Goal: Find specific page/section: Find specific page/section

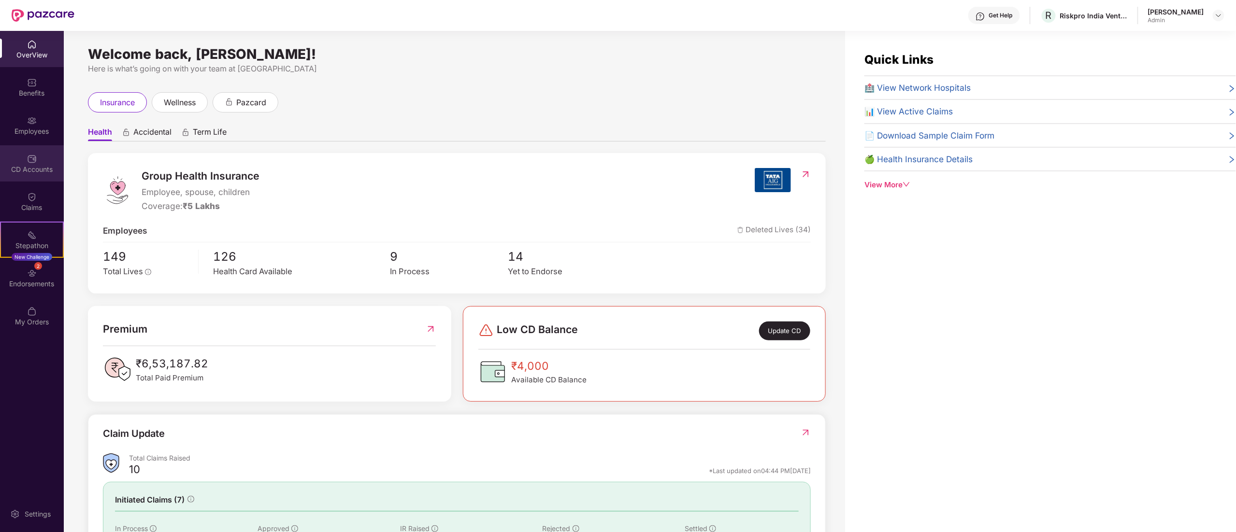
click at [40, 152] on div "CD Accounts" at bounding box center [32, 163] width 64 height 36
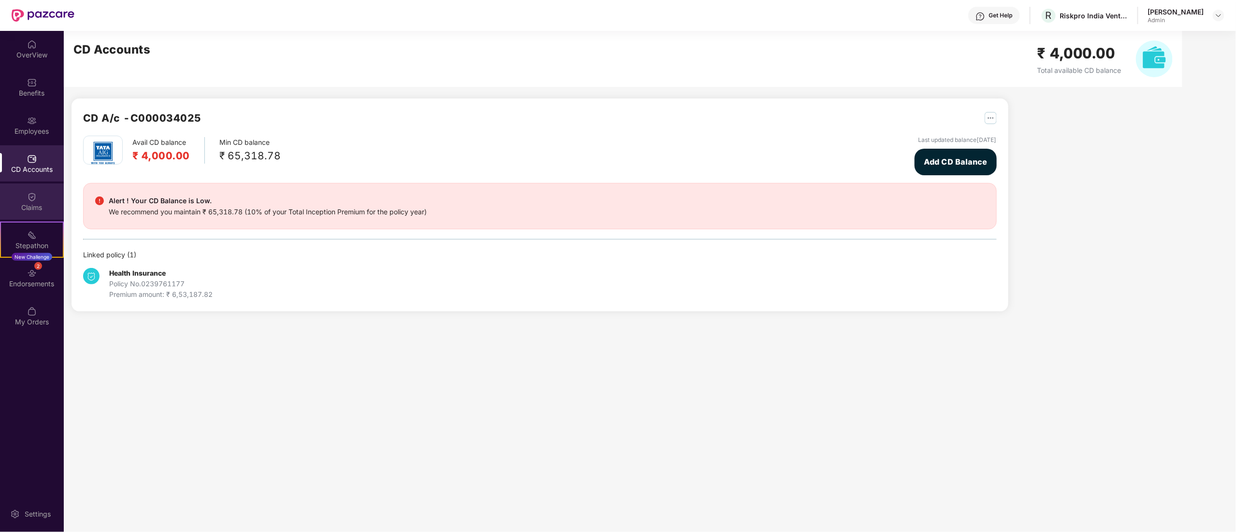
click at [28, 200] on img at bounding box center [32, 197] width 10 height 10
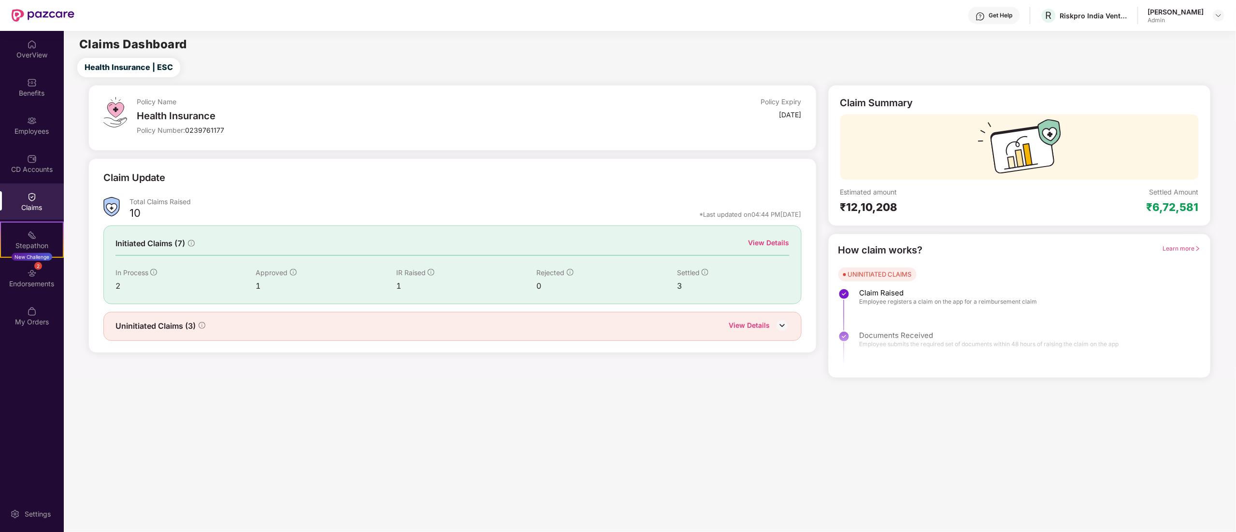
click at [769, 243] on div "View Details" at bounding box center [768, 243] width 41 height 11
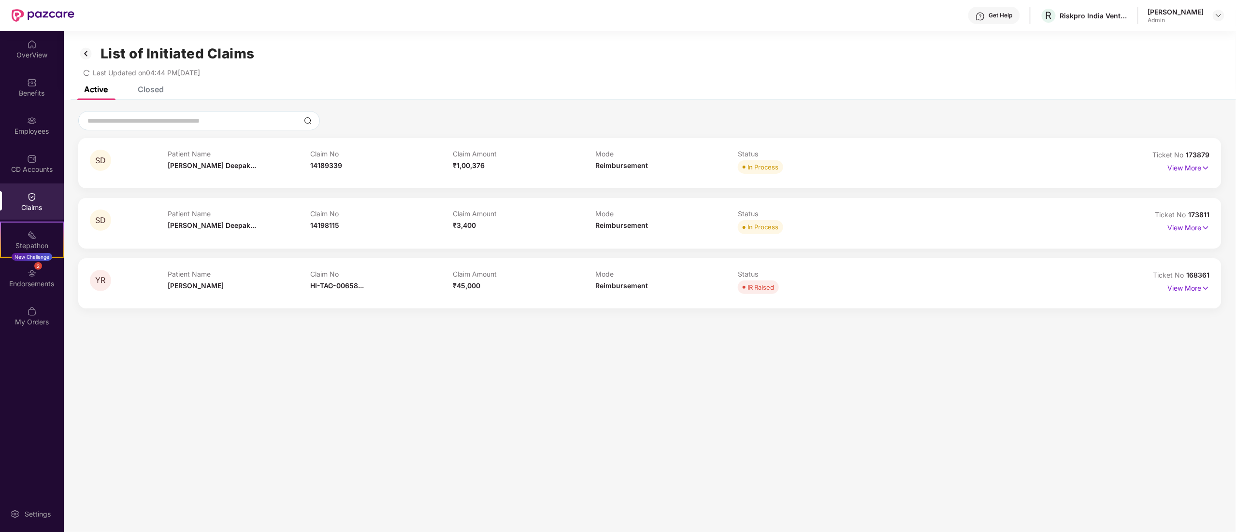
click at [29, 194] on img at bounding box center [32, 197] width 10 height 10
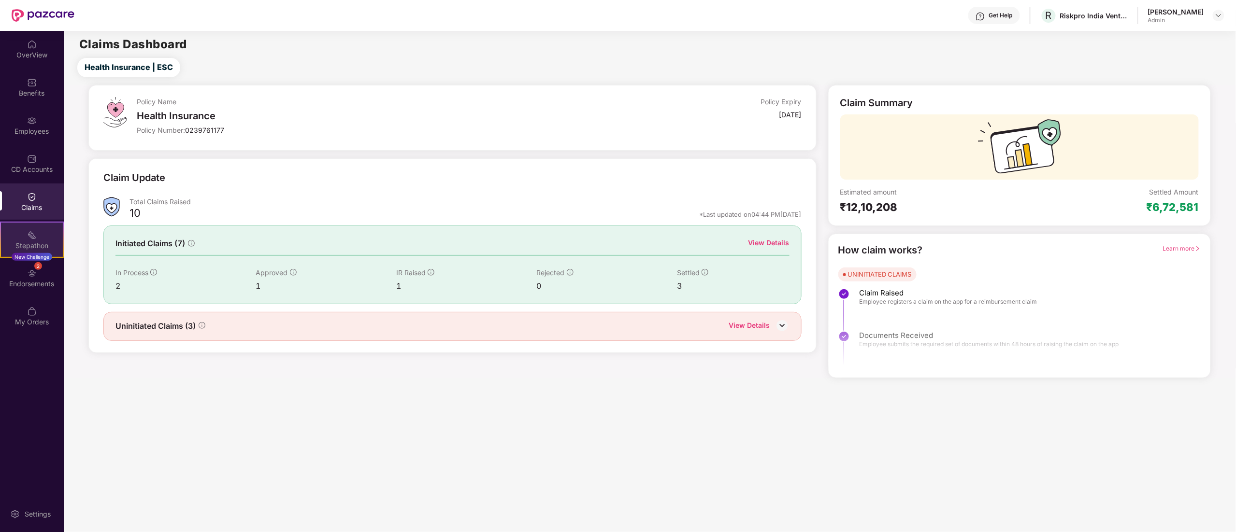
click at [41, 253] on div "Stepathon New Challenge" at bounding box center [32, 240] width 64 height 36
